Goal: Task Accomplishment & Management: Use online tool/utility

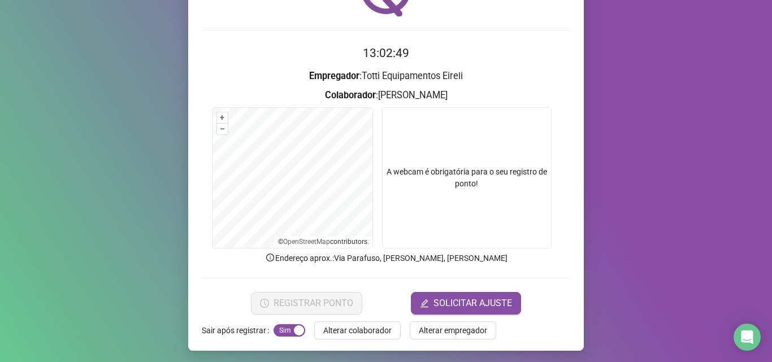
scroll to position [79, 0]
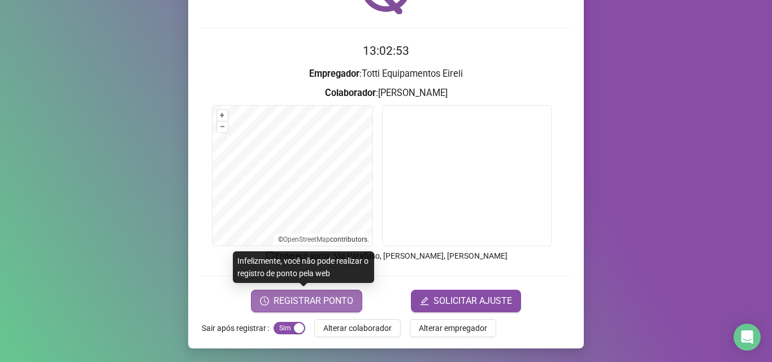
click at [305, 303] on span "REGISTRAR PONTO" at bounding box center [313, 301] width 80 height 14
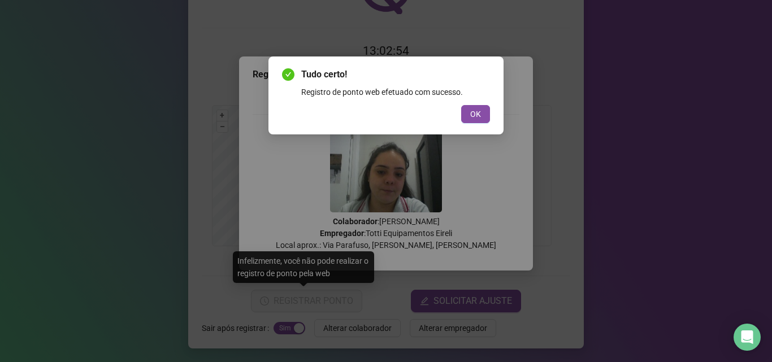
click at [468, 119] on button "OK" at bounding box center [475, 114] width 29 height 18
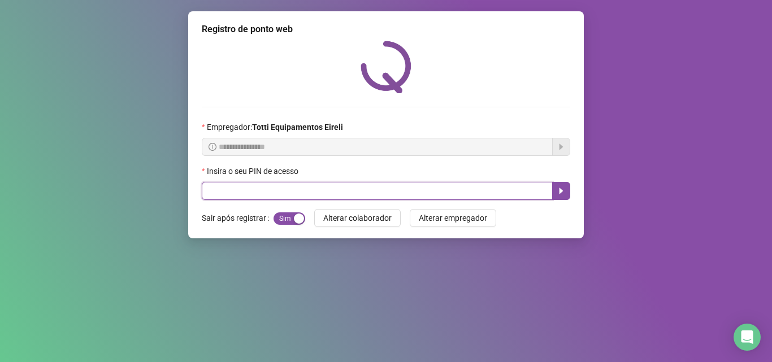
click at [291, 193] on input "text" at bounding box center [377, 191] width 351 height 18
type input "*****"
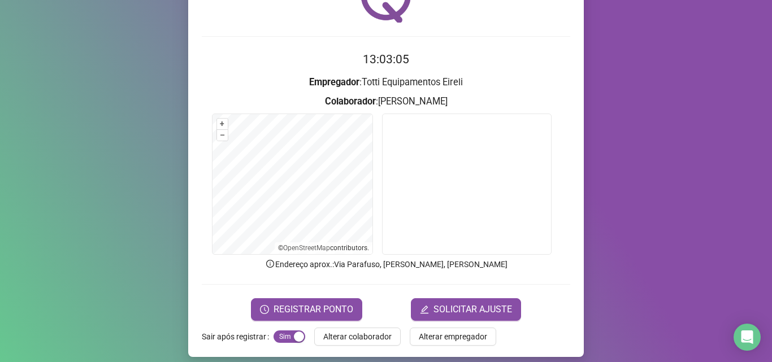
scroll to position [79, 0]
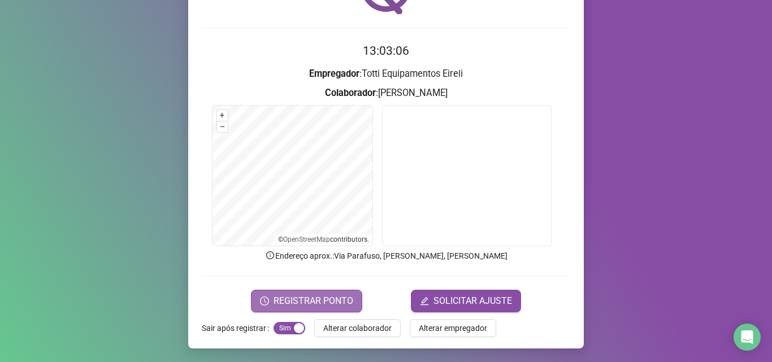
click at [288, 300] on span "REGISTRAR PONTO" at bounding box center [313, 301] width 80 height 14
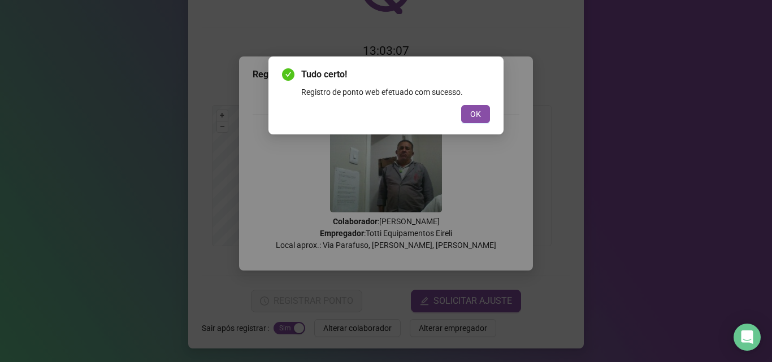
drag, startPoint x: 472, startPoint y: 117, endPoint x: 402, endPoint y: 158, distance: 81.3
click at [473, 117] on span "OK" at bounding box center [475, 114] width 11 height 12
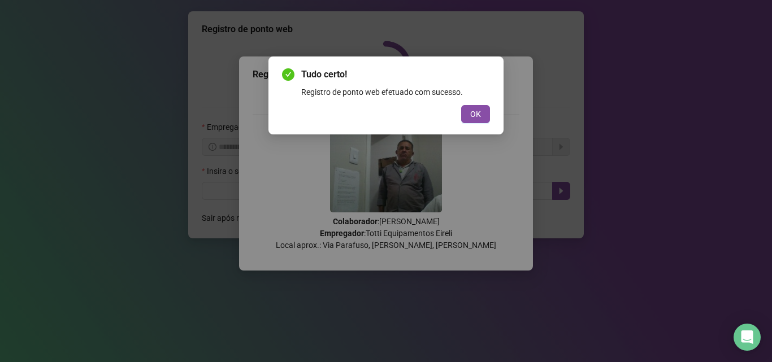
scroll to position [0, 0]
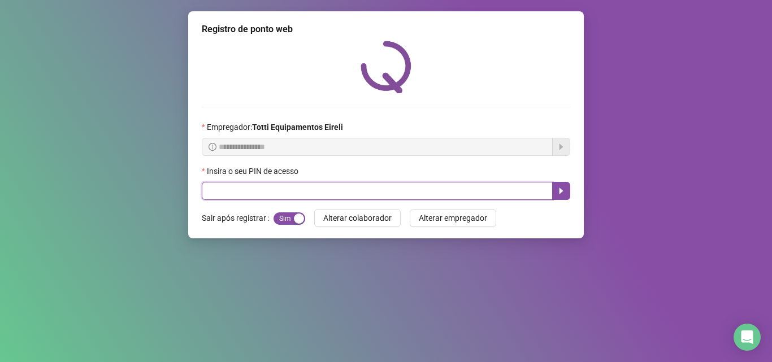
click at [212, 197] on input "text" at bounding box center [377, 191] width 351 height 18
type input "*****"
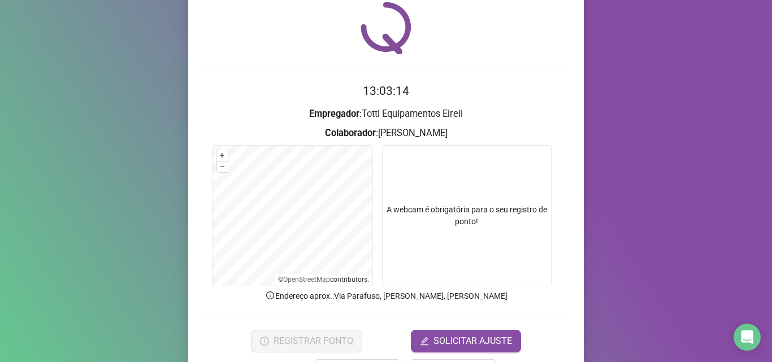
scroll to position [79, 0]
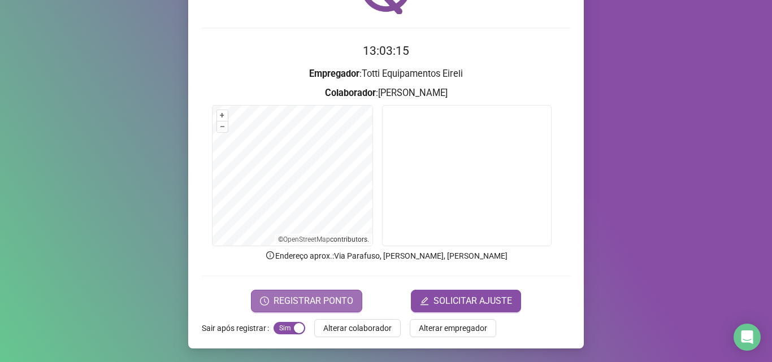
click at [279, 298] on span "REGISTRAR PONTO" at bounding box center [313, 301] width 80 height 14
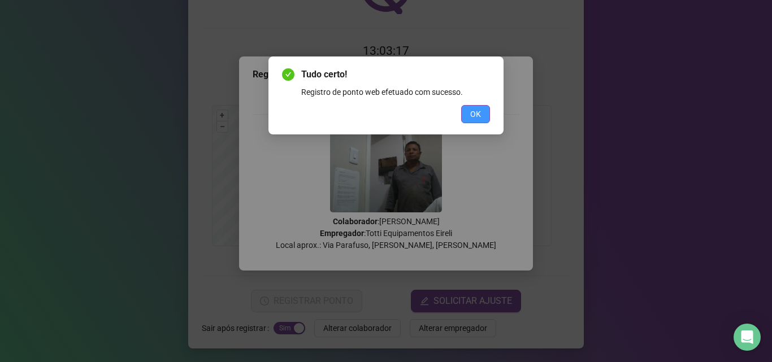
click at [470, 114] on button "OK" at bounding box center [475, 114] width 29 height 18
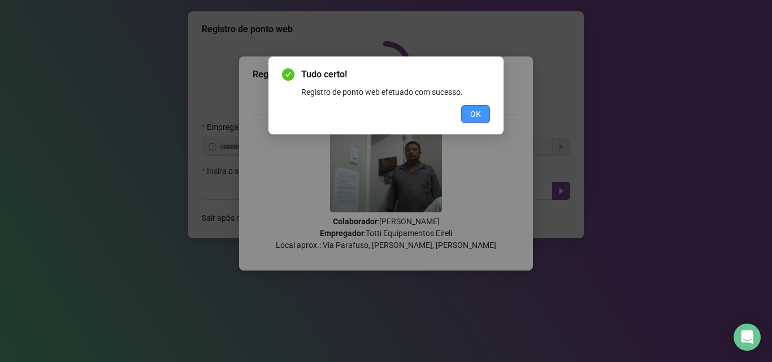
scroll to position [0, 0]
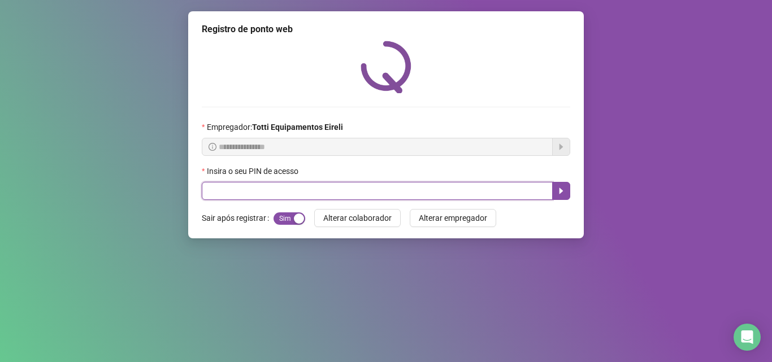
click at [248, 193] on input "text" at bounding box center [377, 191] width 351 height 18
type input "*****"
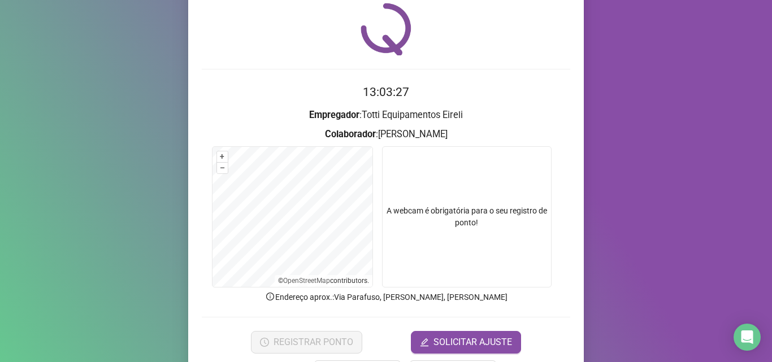
scroll to position [79, 0]
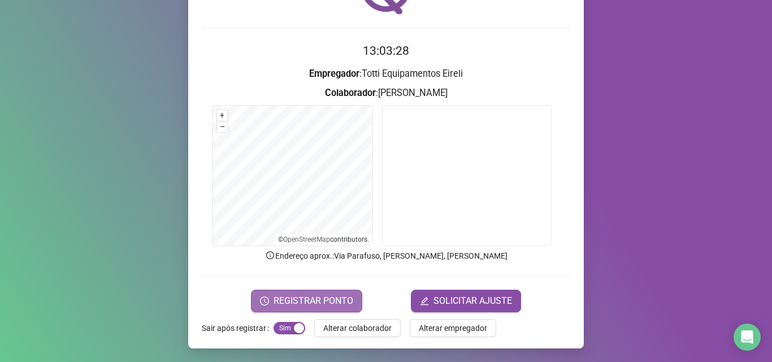
click at [296, 305] on span "REGISTRAR PONTO" at bounding box center [313, 301] width 80 height 14
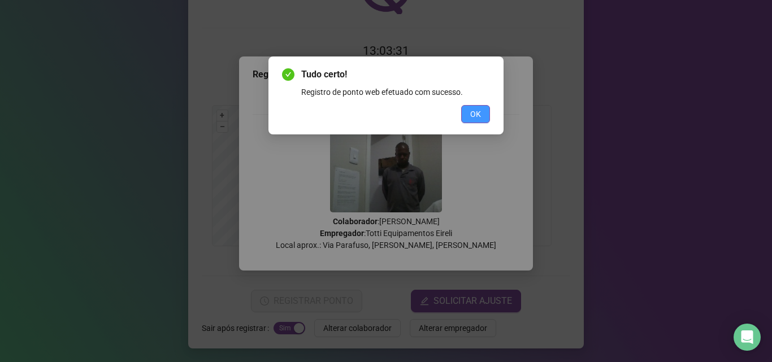
click at [476, 112] on span "OK" at bounding box center [475, 114] width 11 height 12
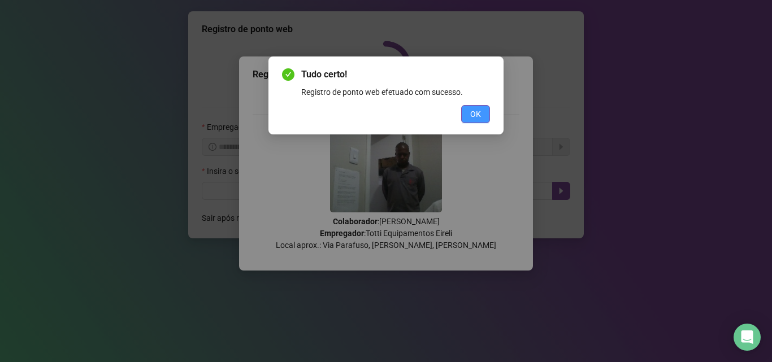
scroll to position [0, 0]
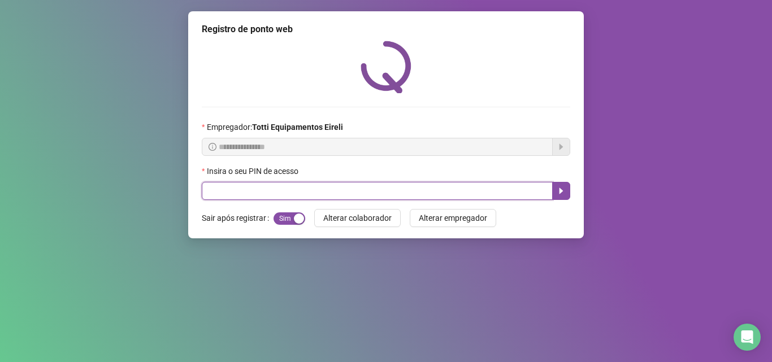
click at [275, 193] on input "text" at bounding box center [377, 191] width 351 height 18
type input "*****"
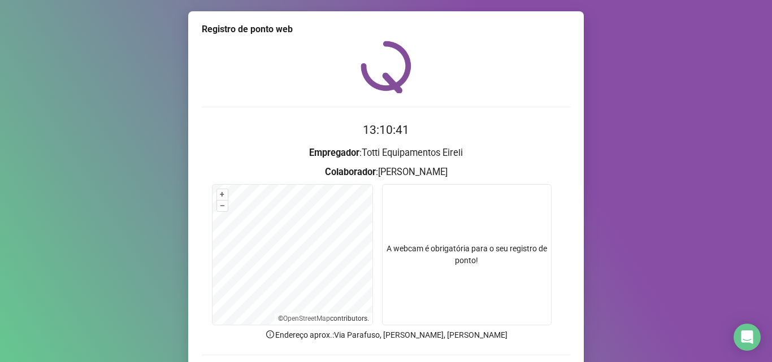
scroll to position [79, 0]
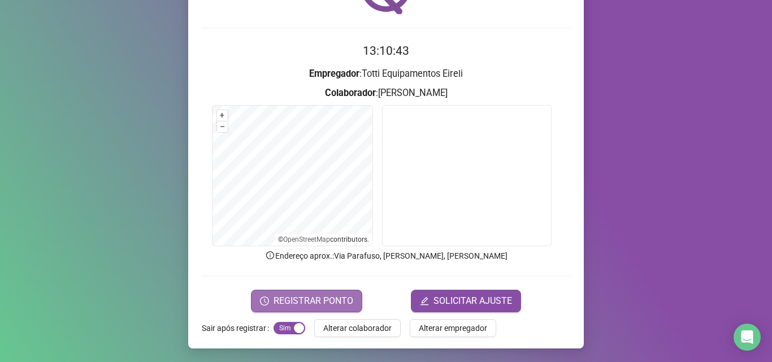
click at [295, 302] on span "REGISTRAR PONTO" at bounding box center [313, 301] width 80 height 14
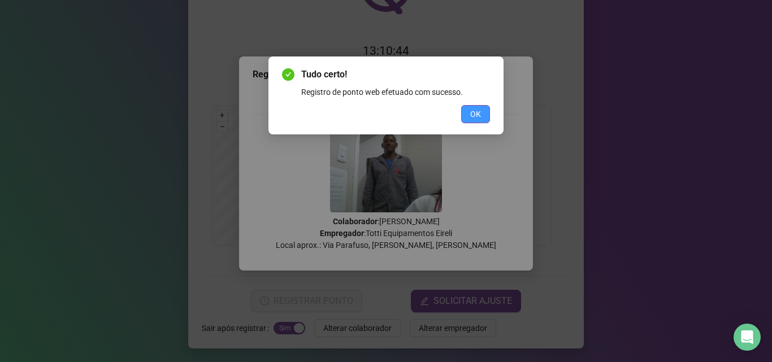
click at [475, 117] on span "OK" at bounding box center [475, 114] width 11 height 12
